Goal: Task Accomplishment & Management: Use online tool/utility

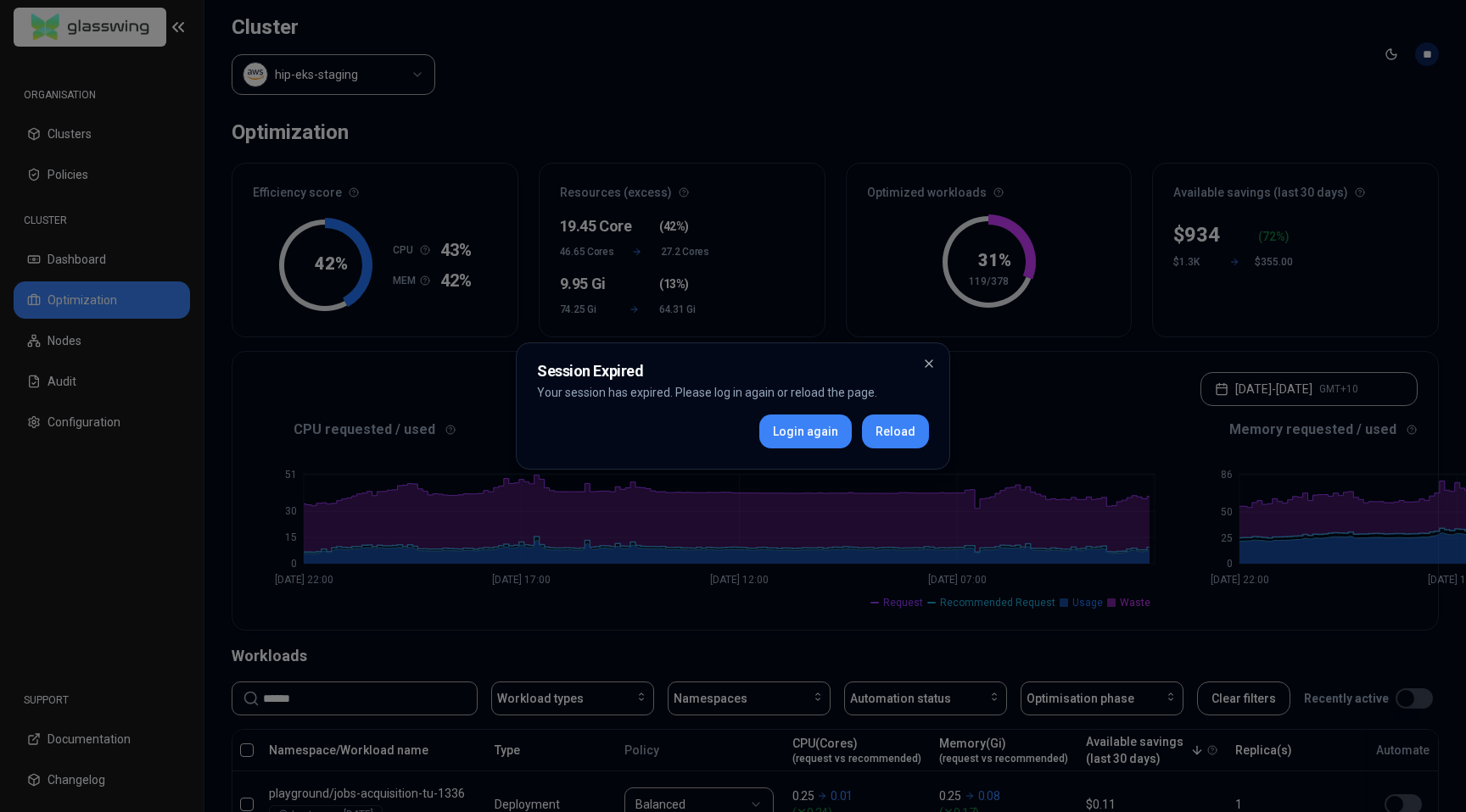
scroll to position [46, 0]
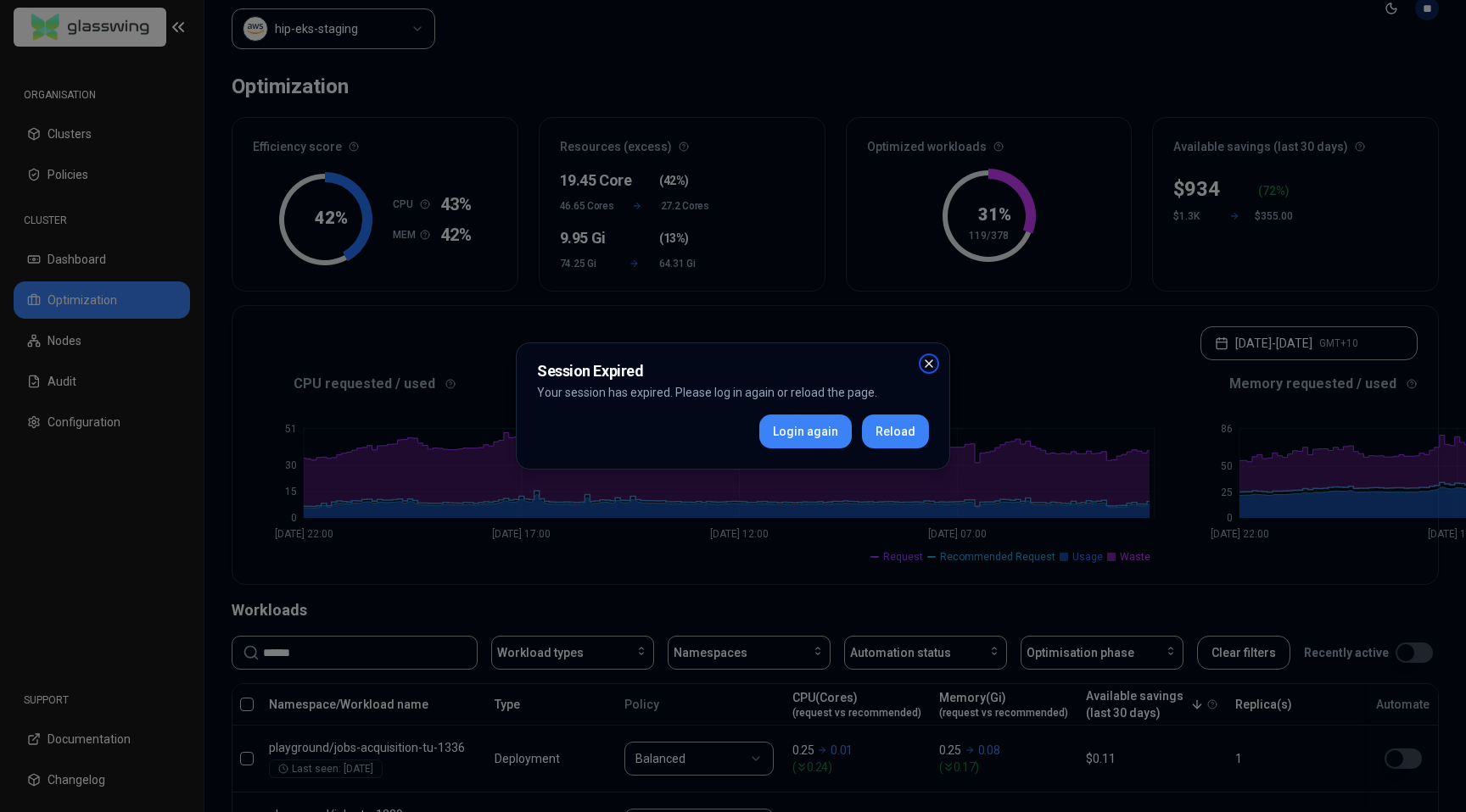
click at [924, 363] on icon "button" at bounding box center [929, 363] width 14 height 14
click at [931, 364] on icon "button" at bounding box center [929, 363] width 14 height 14
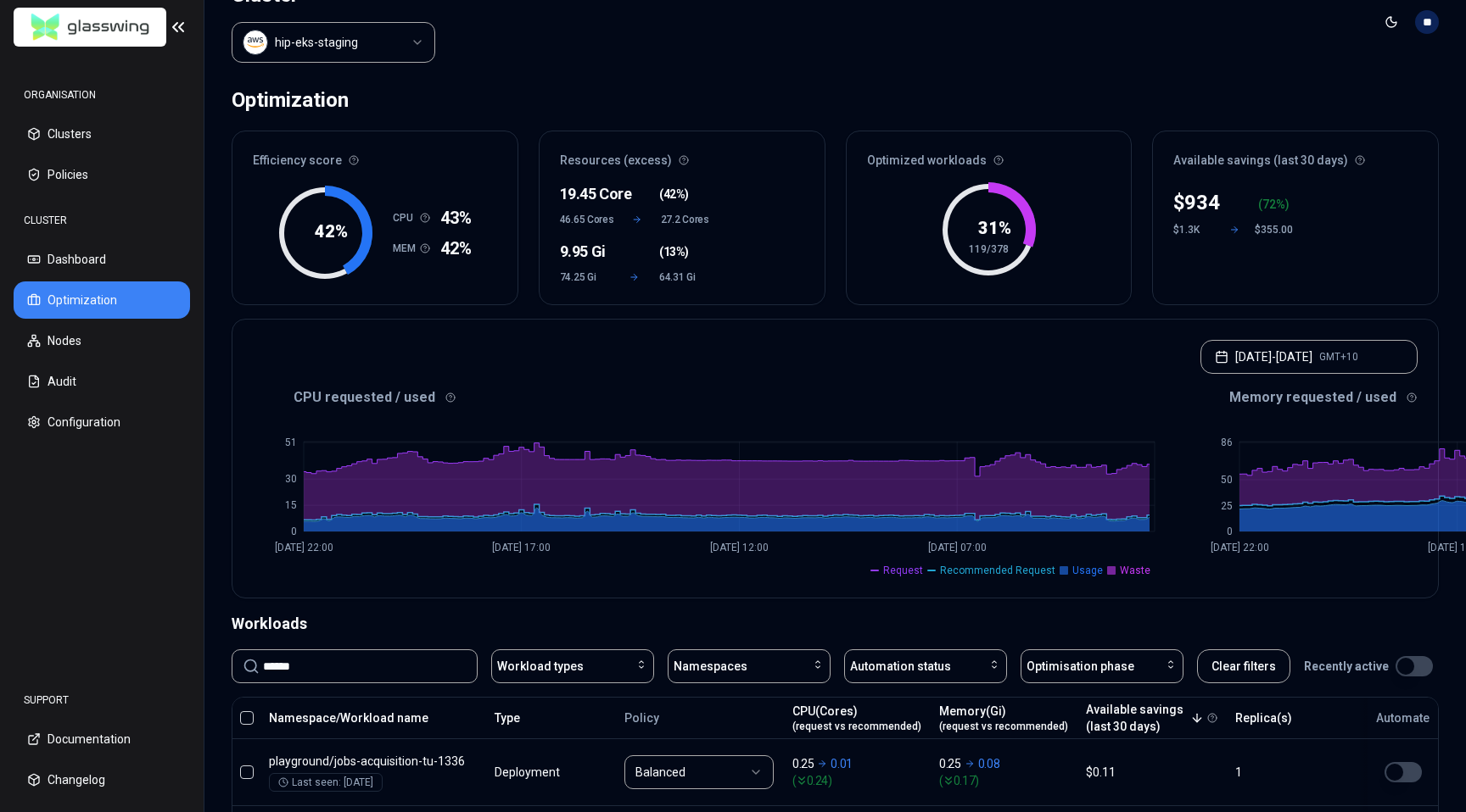
scroll to position [26, 0]
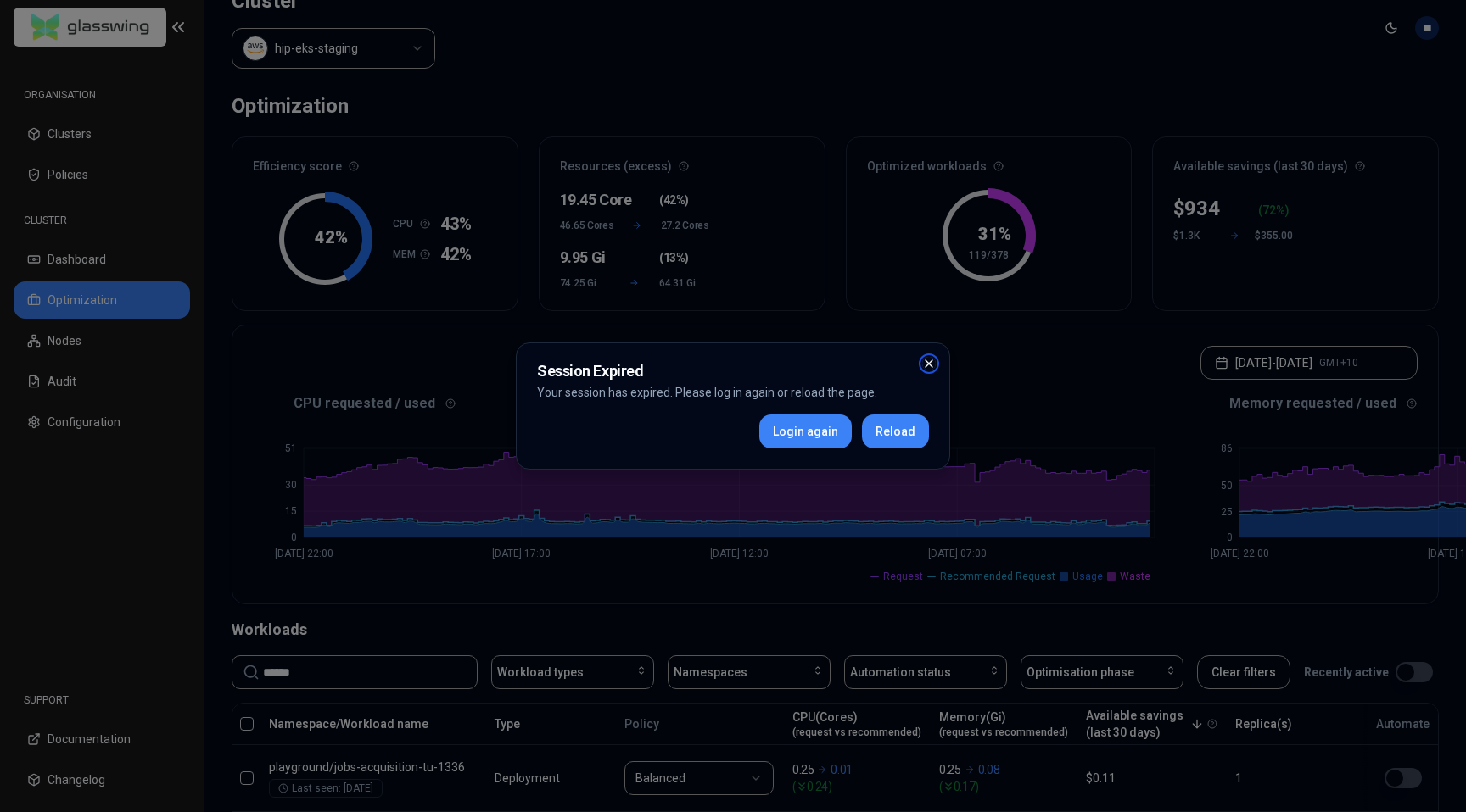
click at [925, 359] on icon "button" at bounding box center [929, 363] width 14 height 14
